Goal: Information Seeking & Learning: Learn about a topic

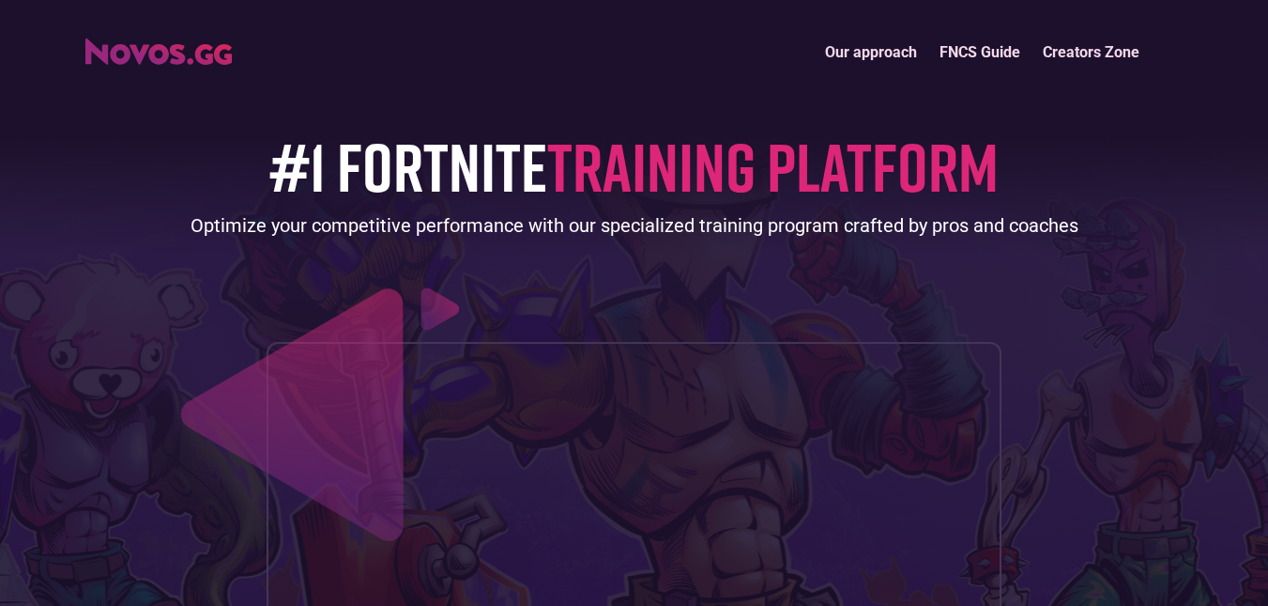
click at [860, 58] on link "Our approach" at bounding box center [871, 52] width 115 height 40
click at [977, 60] on link "FNCS Guide" at bounding box center [980, 52] width 103 height 40
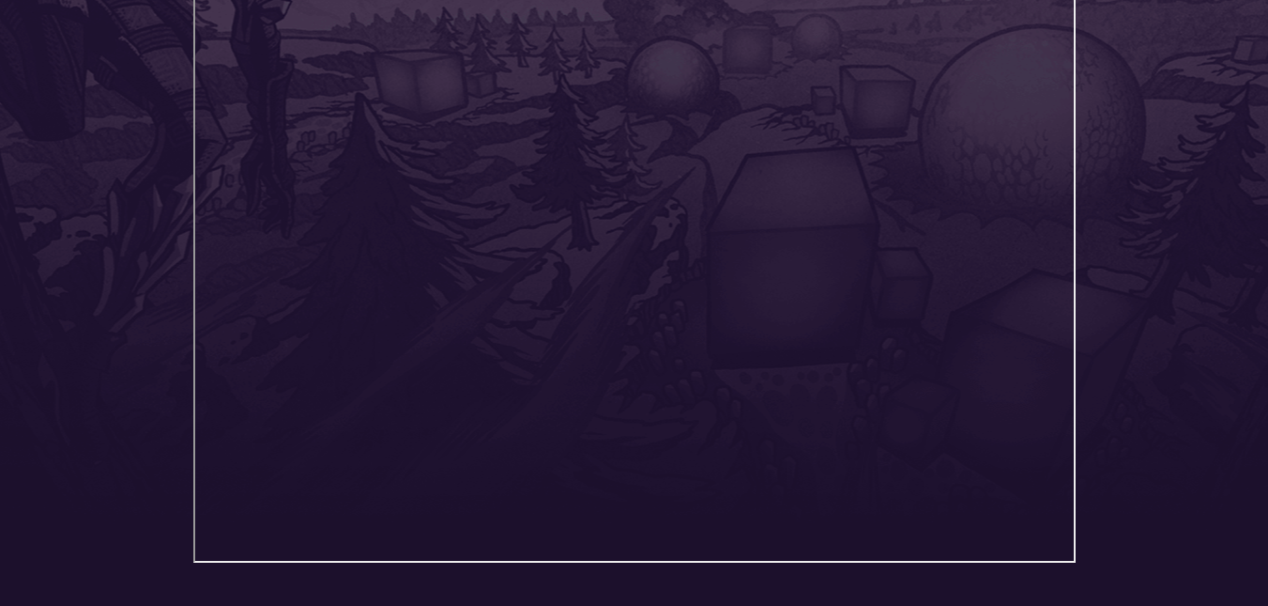
scroll to position [383, 0]
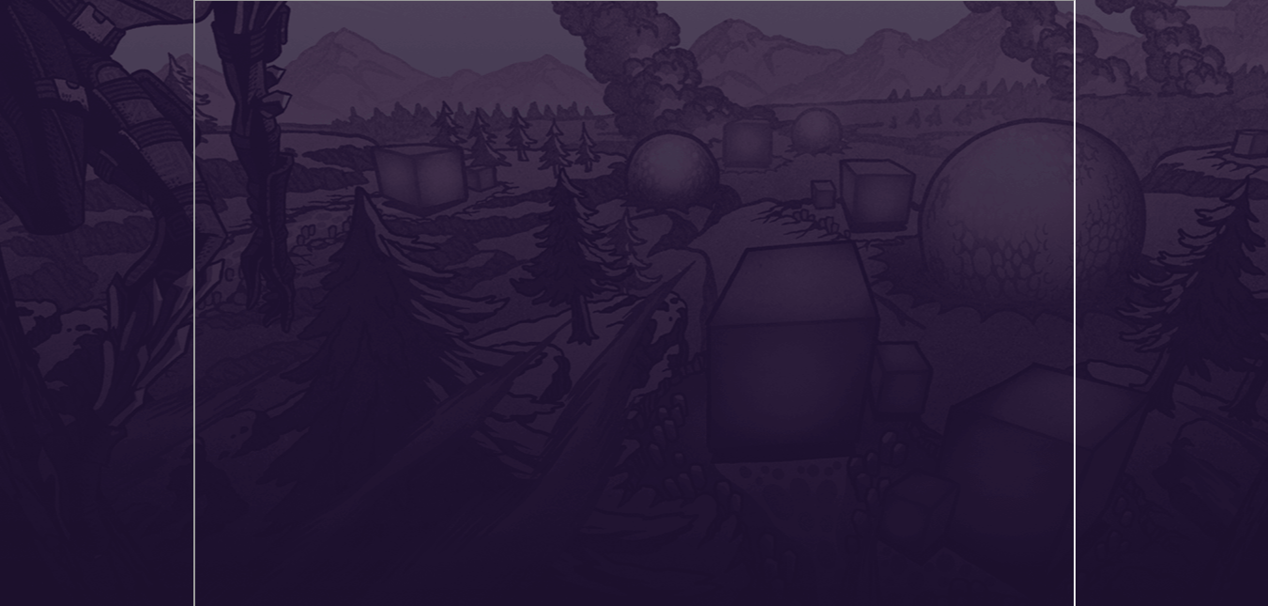
click at [1164, 238] on header "Our approach FNCS Guide Creators Zone" at bounding box center [634, 176] width 1268 height 1119
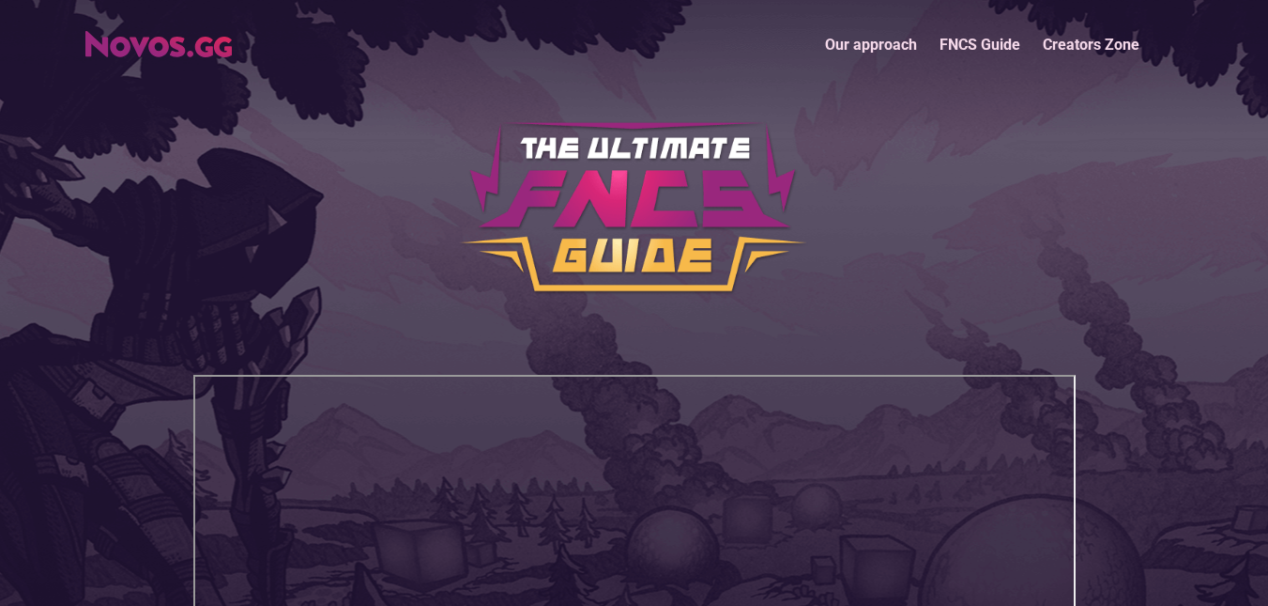
scroll to position [0, 0]
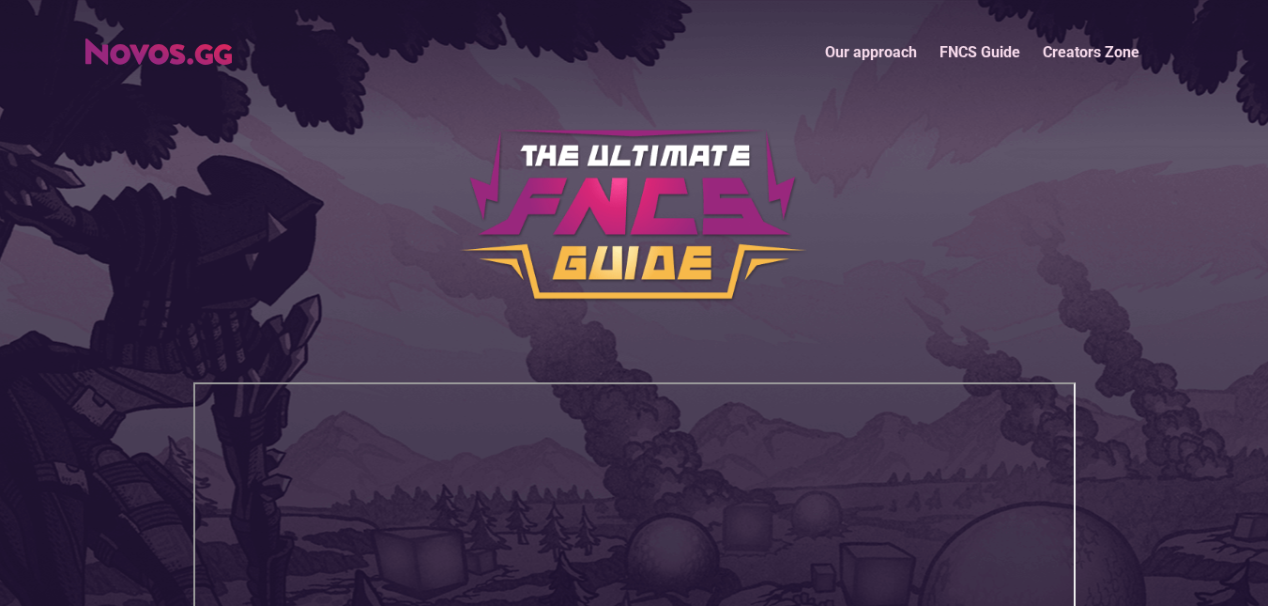
click at [183, 48] on img "home" at bounding box center [158, 51] width 146 height 26
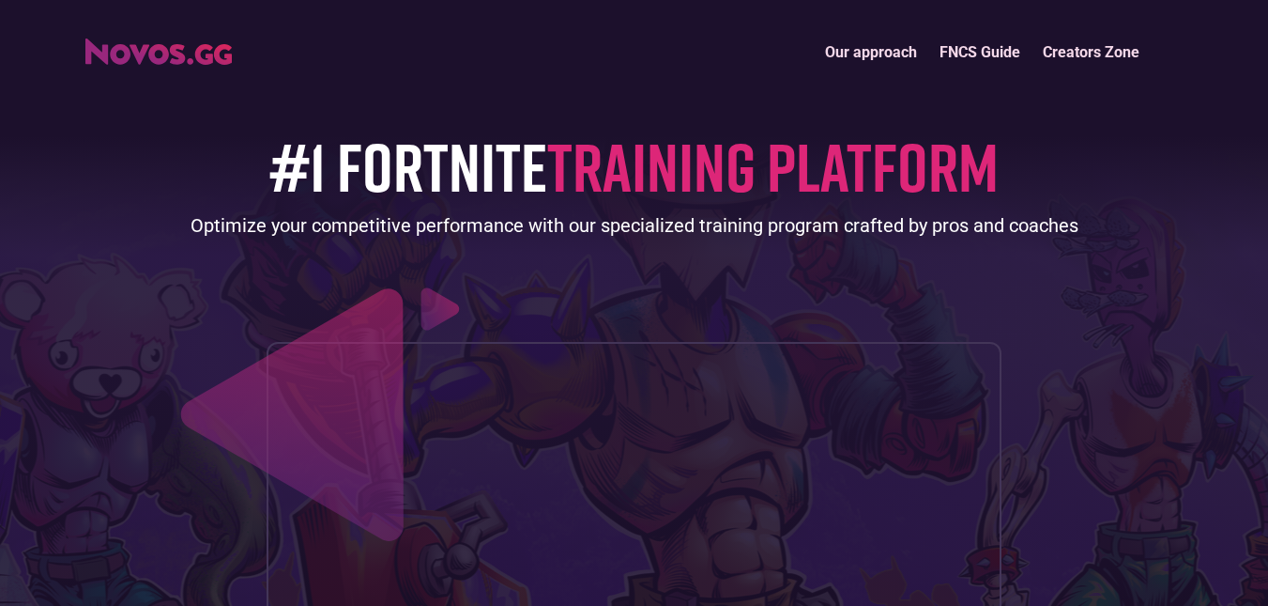
click at [183, 59] on img "home" at bounding box center [158, 51] width 146 height 26
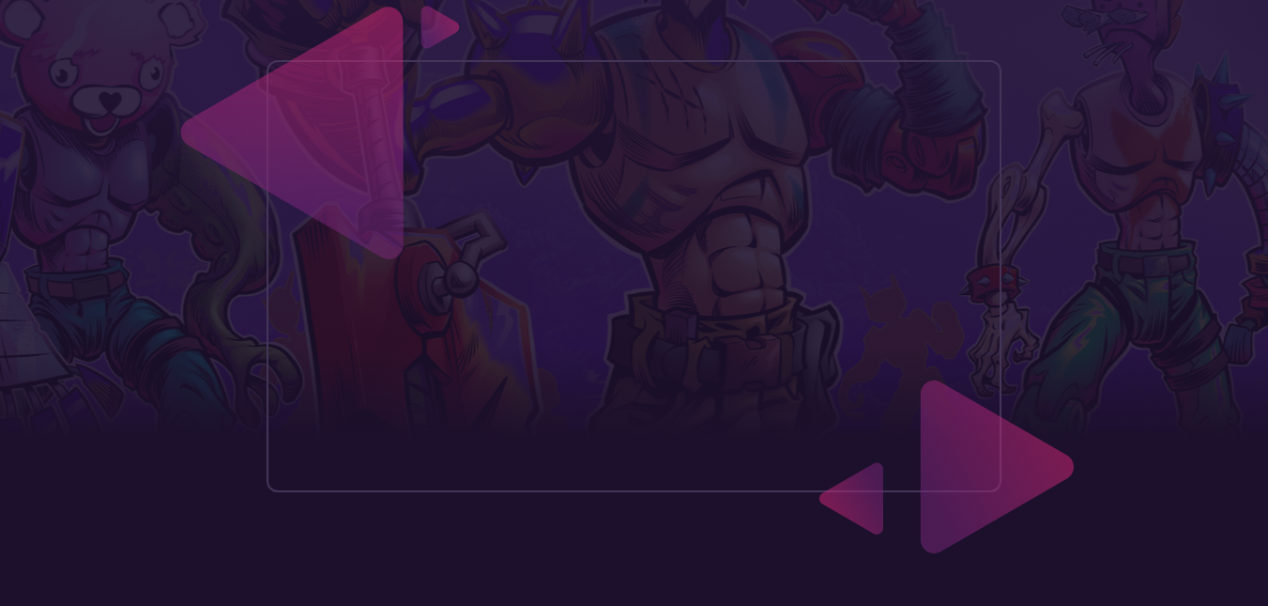
scroll to position [657, 0]
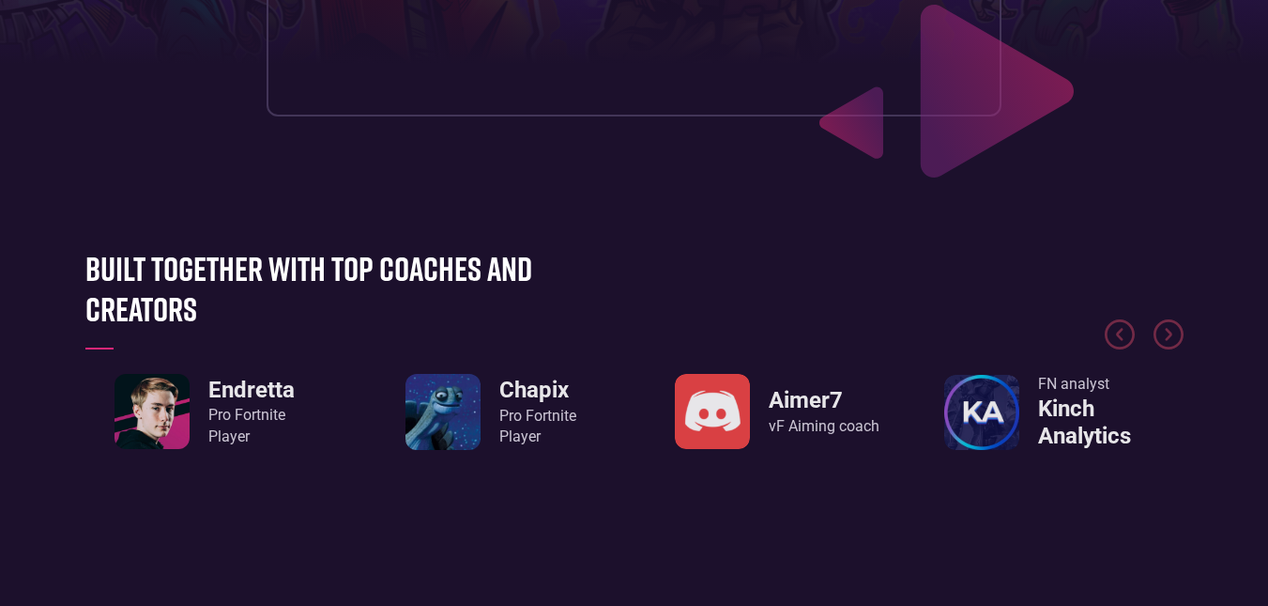
drag, startPoint x: 1170, startPoint y: 330, endPoint x: 1028, endPoint y: 463, distance: 194.0
click at [1167, 333] on img "Next slide" at bounding box center [1169, 334] width 30 height 30
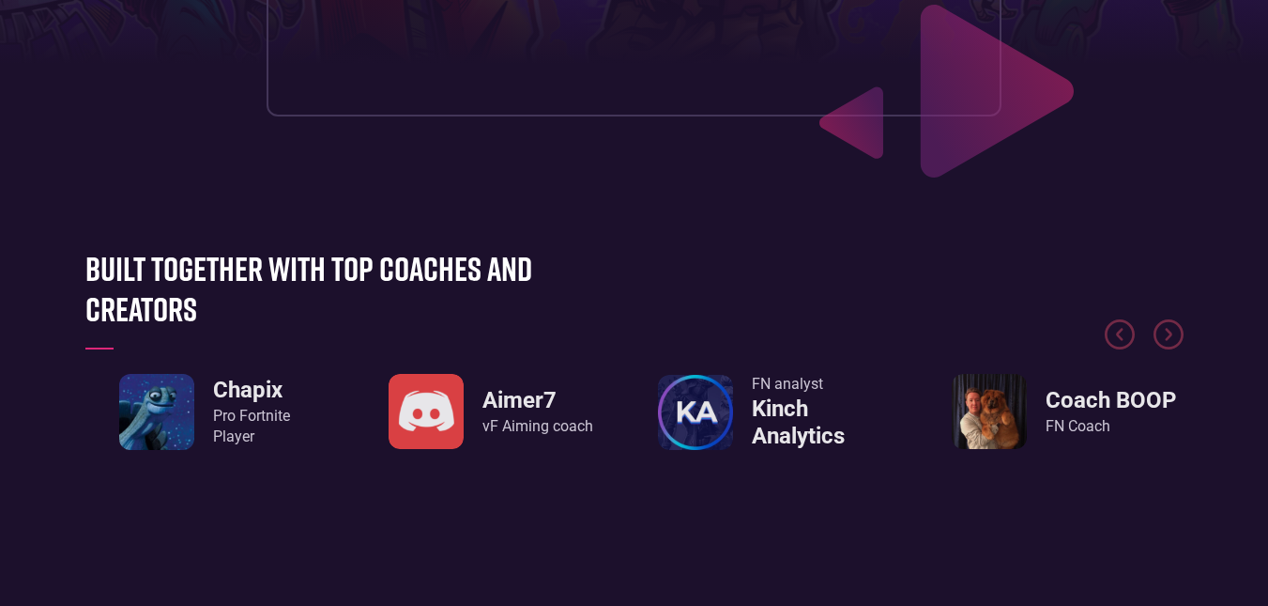
click at [999, 430] on img "5 / 8" at bounding box center [989, 411] width 75 height 75
click at [989, 428] on img "5 / 8" at bounding box center [989, 411] width 75 height 75
click at [989, 426] on img "5 / 8" at bounding box center [989, 411] width 75 height 75
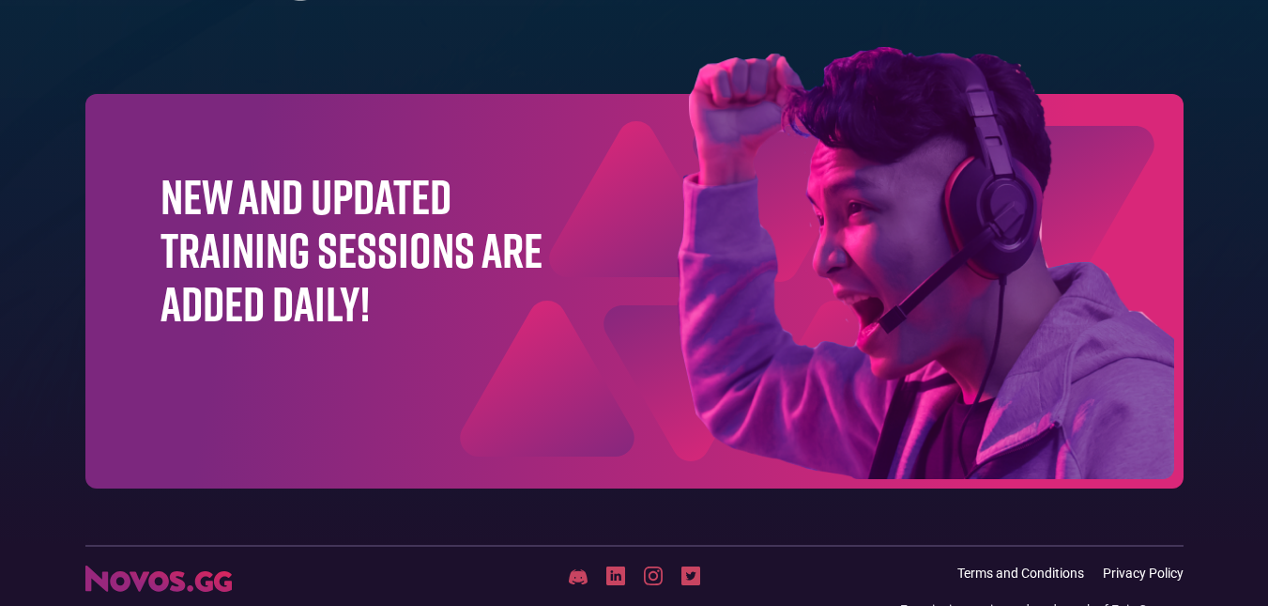
scroll to position [6091, 0]
